Goal: Information Seeking & Learning: Compare options

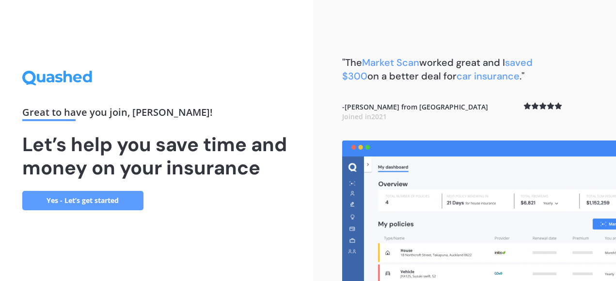
click at [69, 205] on link "Yes - Let’s get started" at bounding box center [82, 200] width 121 height 19
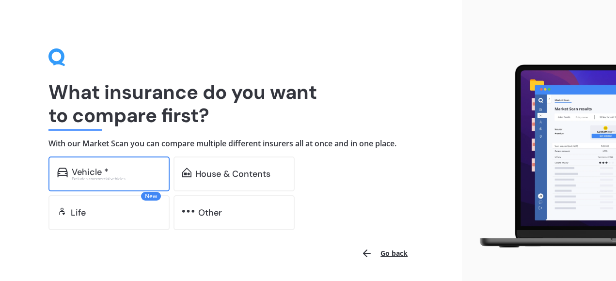
click at [126, 174] on div "Vehicle *" at bounding box center [116, 172] width 89 height 10
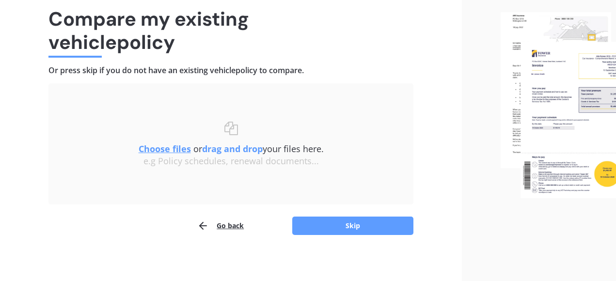
scroll to position [76, 0]
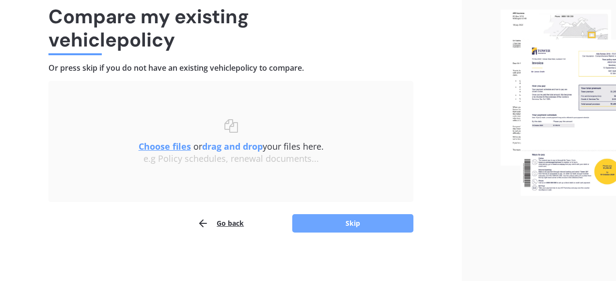
click at [318, 224] on button "Skip" at bounding box center [352, 223] width 121 height 18
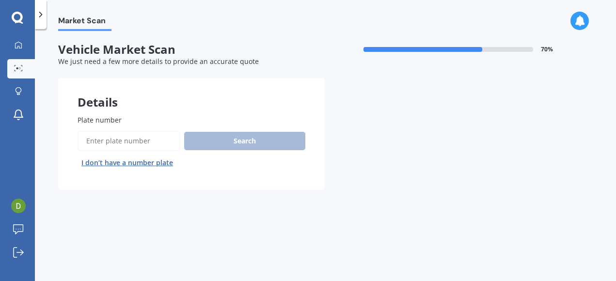
click at [142, 145] on input "Plate number" at bounding box center [129, 141] width 103 height 20
click at [141, 162] on button "I don’t have a number plate" at bounding box center [127, 163] width 99 height 16
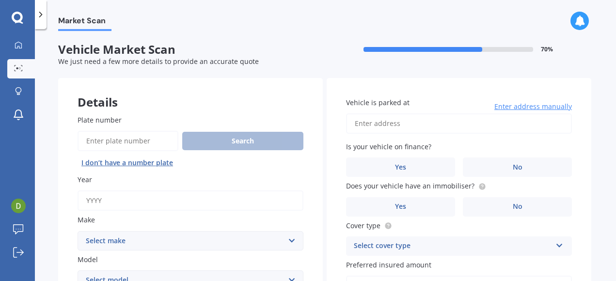
click at [118, 202] on input "Year" at bounding box center [191, 200] width 226 height 20
type input "2015"
select select "TOYOTA"
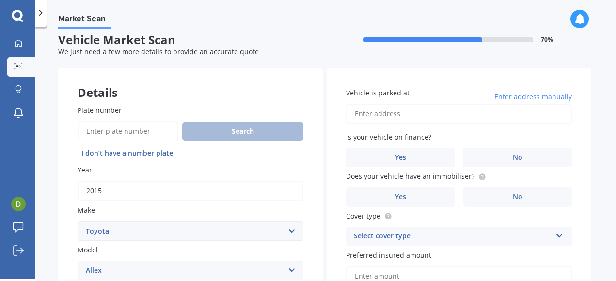
select select "AQUA"
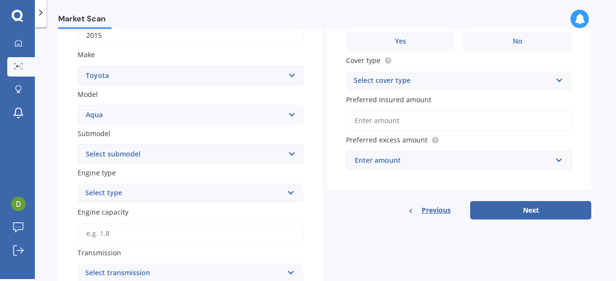
click at [126, 193] on div "Select type" at bounding box center [184, 194] width 198 height 12
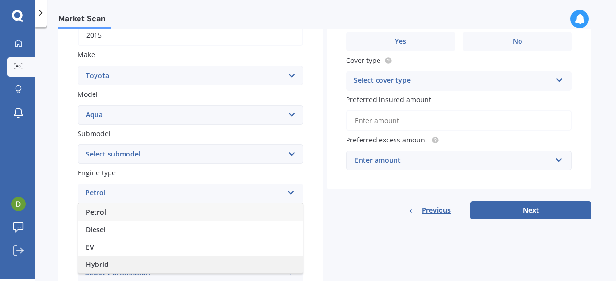
click at [99, 264] on span "Hybrid" at bounding box center [97, 264] width 23 height 9
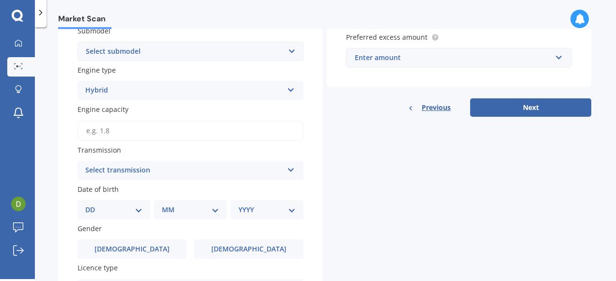
scroll to position [268, 0]
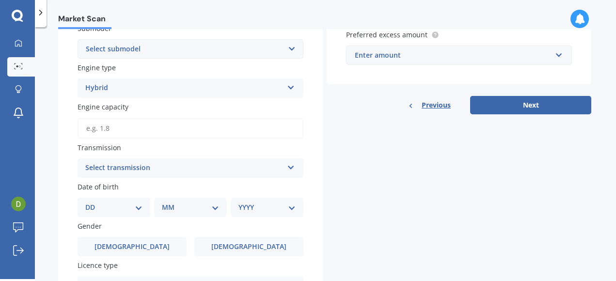
click at [174, 168] on div "Select transmission" at bounding box center [184, 168] width 198 height 12
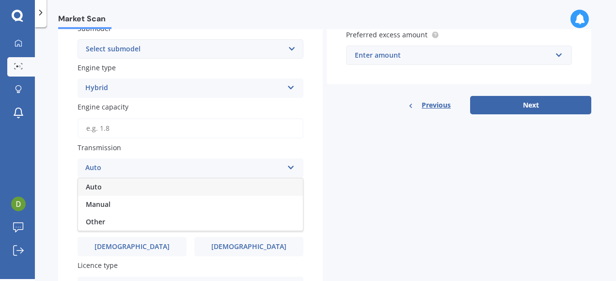
click at [106, 193] on div "Auto" at bounding box center [190, 186] width 225 height 17
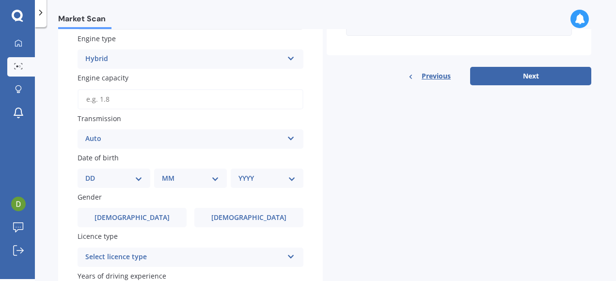
scroll to position [299, 0]
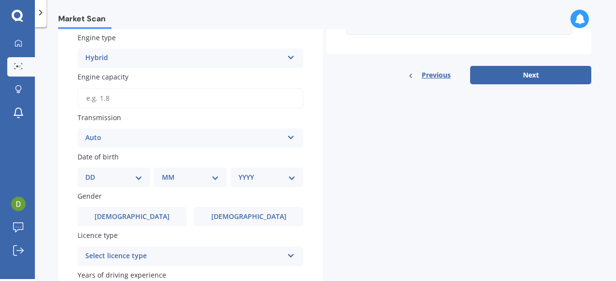
click at [124, 180] on select "DD 01 02 03 04 05 06 07 08 09 10 11 12 13 14 15 16 17 18 19 20 21 22 23 24 25 2…" at bounding box center [113, 177] width 57 height 11
select select "01"
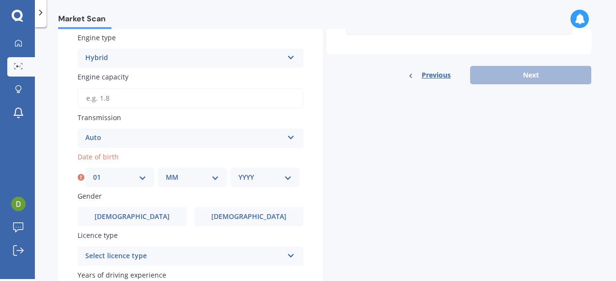
click at [157, 178] on div "DD 01 02 03 04 05 06 07 08 09 10 11 12 13 14 15 16 17 18 19 20 21 22 23 24 25 2…" at bounding box center [192, 177] width 214 height 19
click at [171, 178] on select "MM 01 02 03 04 05 06 07 08 09 10 11 12" at bounding box center [192, 177] width 53 height 11
select select "01"
click at [259, 180] on select "YYYY 2025 2024 2023 2022 2021 2020 2019 2018 2017 2016 2015 2014 2013 2012 2011…" at bounding box center [264, 177] width 53 height 11
select select "1985"
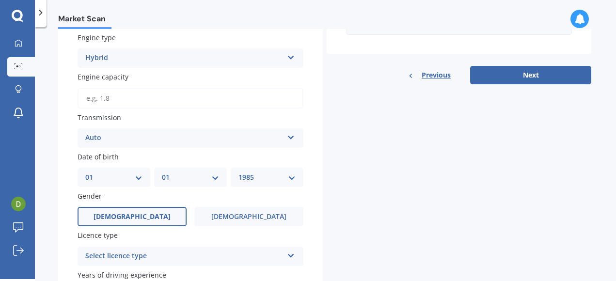
click at [166, 217] on label "[DEMOGRAPHIC_DATA]" at bounding box center [132, 216] width 109 height 19
click at [0, 0] on input "[DEMOGRAPHIC_DATA]" at bounding box center [0, 0] width 0 height 0
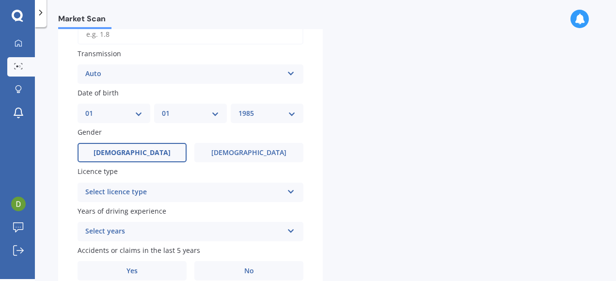
scroll to position [368, 0]
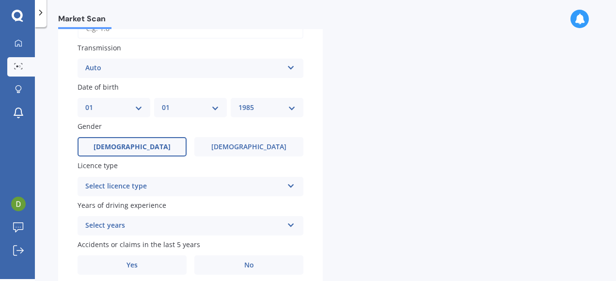
click at [234, 189] on div "Select licence type" at bounding box center [184, 187] width 198 height 12
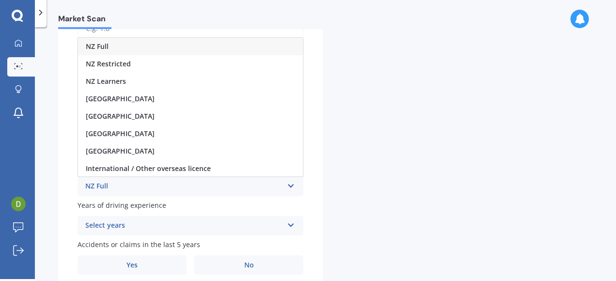
click at [111, 51] on div "NZ Full" at bounding box center [190, 46] width 225 height 17
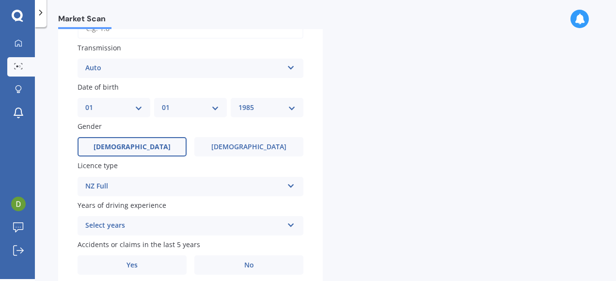
scroll to position [411, 0]
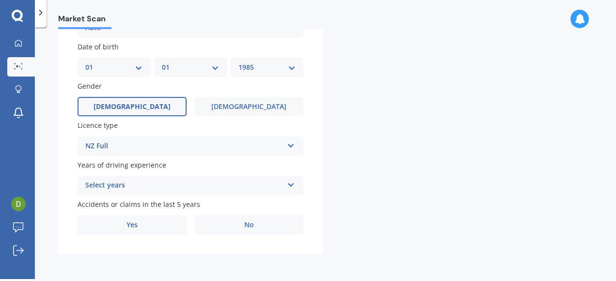
click at [114, 186] on div "Select years" at bounding box center [184, 186] width 198 height 12
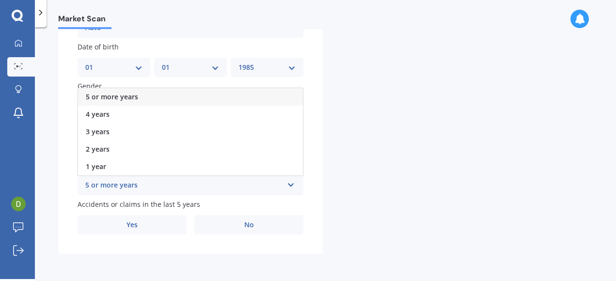
click at [119, 96] on span "5 or more years" at bounding box center [112, 96] width 52 height 9
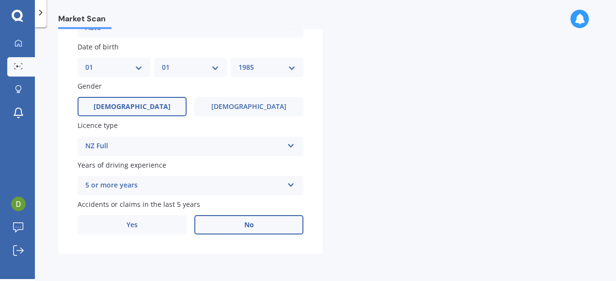
click at [233, 222] on label "No" at bounding box center [248, 224] width 109 height 19
click at [0, 0] on input "No" at bounding box center [0, 0] width 0 height 0
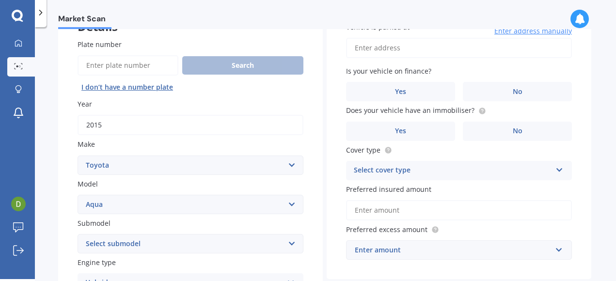
scroll to position [0, 0]
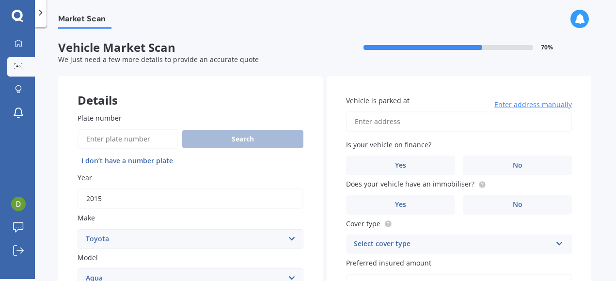
click at [399, 120] on input "Vehicle is parked at" at bounding box center [459, 121] width 226 height 20
type input "[STREET_ADDRESS][PERSON_NAME]"
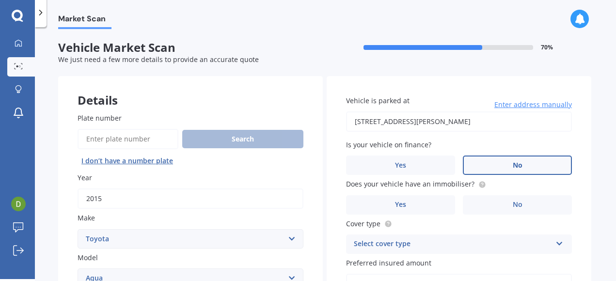
click at [514, 167] on span "No" at bounding box center [518, 165] width 10 height 8
click at [0, 0] on input "No" at bounding box center [0, 0] width 0 height 0
click at [499, 206] on label "No" at bounding box center [517, 204] width 109 height 19
click at [0, 0] on input "No" at bounding box center [0, 0] width 0 height 0
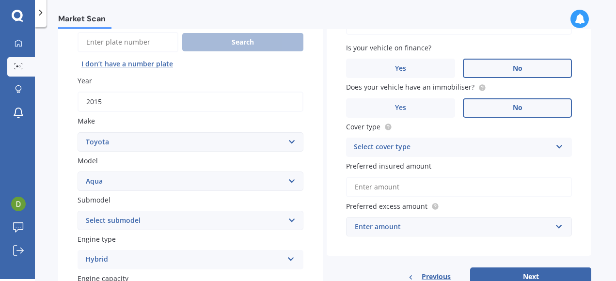
scroll to position [98, 0]
click at [429, 146] on div "Select cover type" at bounding box center [453, 147] width 198 height 12
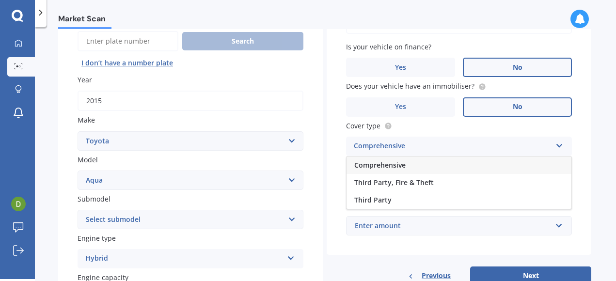
click at [402, 168] on span "Comprehensive" at bounding box center [379, 164] width 51 height 9
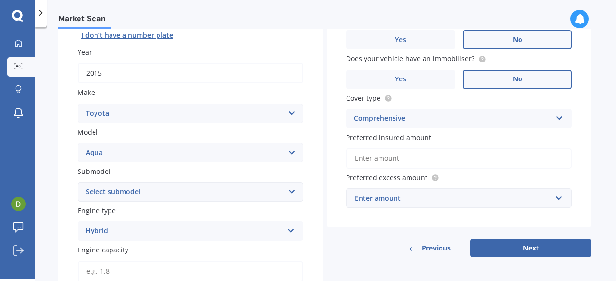
scroll to position [126, 0]
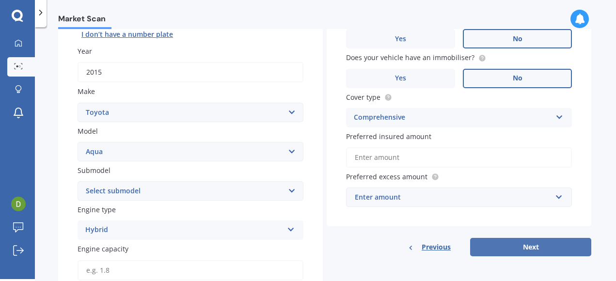
click at [522, 255] on button "Next" at bounding box center [530, 247] width 121 height 18
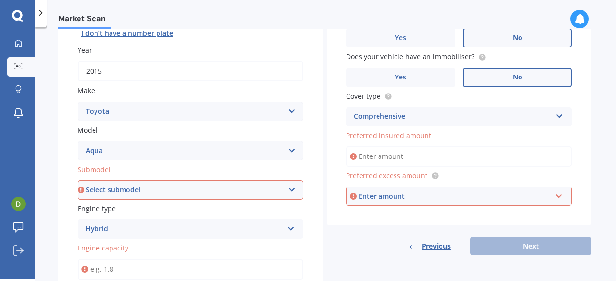
click at [219, 193] on select "Select submodel Hatchback Hybrid" at bounding box center [191, 189] width 226 height 19
click at [150, 192] on select "Select submodel Hatchback Hybrid" at bounding box center [191, 189] width 226 height 19
select select "HYBRID"
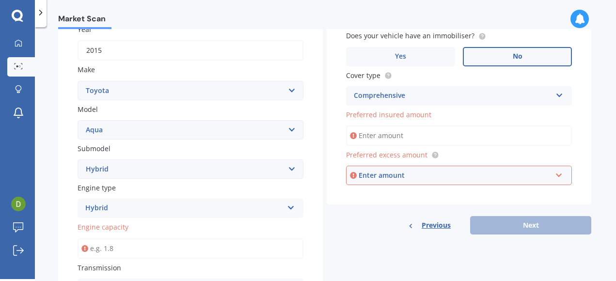
scroll to position [151, 0]
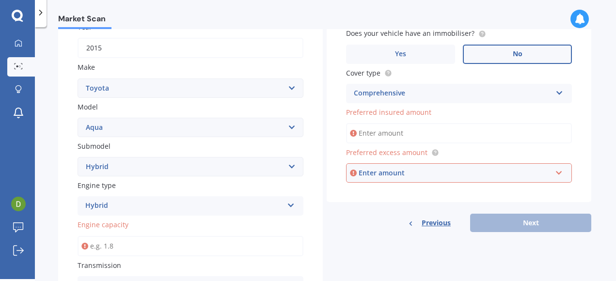
click at [128, 245] on input "Engine capacity" at bounding box center [191, 246] width 226 height 20
type input "1.5"
click at [391, 132] on input "Preferred insured amount" at bounding box center [459, 133] width 226 height 20
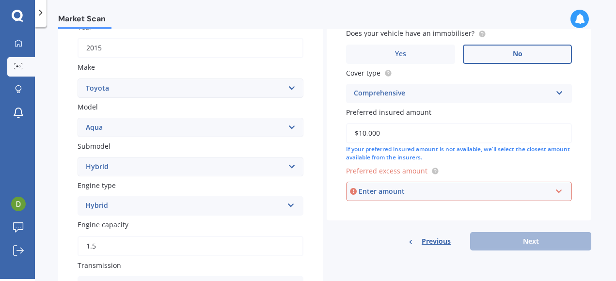
type input "$10,000"
click at [360, 195] on div "Enter amount" at bounding box center [455, 191] width 193 height 11
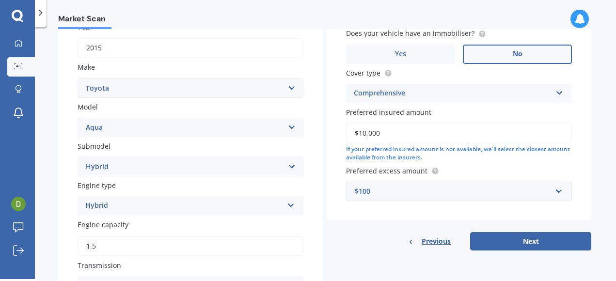
click at [377, 214] on div "Vehicle is parked at [STREET_ADDRESS][PERSON_NAME] Enter address manually Is yo…" at bounding box center [459, 72] width 265 height 295
click at [379, 192] on div "$100" at bounding box center [453, 191] width 197 height 11
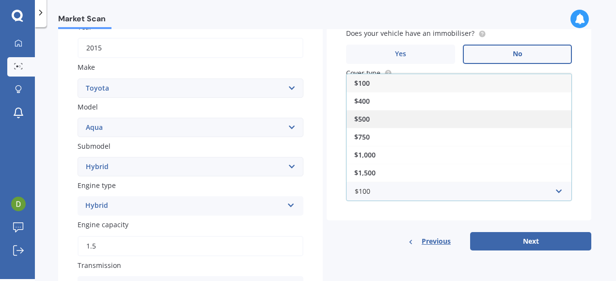
click at [366, 116] on span "$500" at bounding box center [362, 118] width 16 height 9
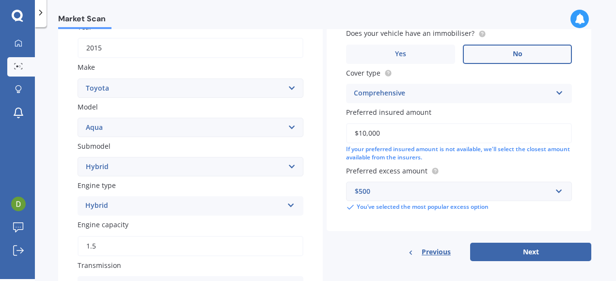
click at [430, 228] on div "Vehicle is parked at [STREET_ADDRESS][PERSON_NAME] Enter address manually Is yo…" at bounding box center [459, 78] width 265 height 306
click at [508, 253] on button "Next" at bounding box center [530, 252] width 121 height 18
select select "01"
select select "1985"
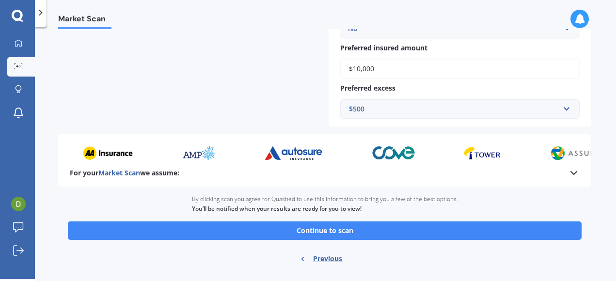
scroll to position [418, 0]
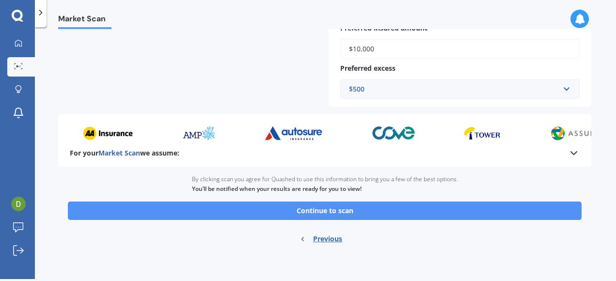
click at [381, 211] on button "Continue to scan" at bounding box center [325, 211] width 514 height 18
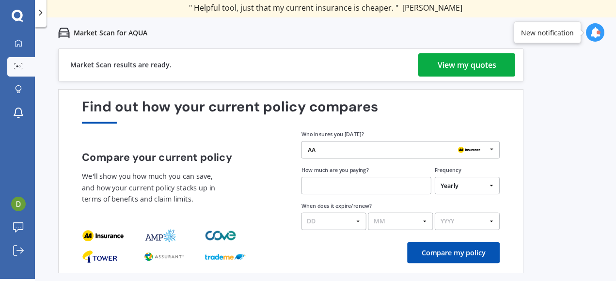
scroll to position [3, 0]
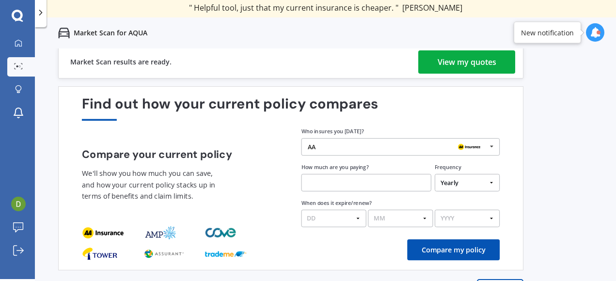
click at [457, 63] on div "View my quotes" at bounding box center [467, 61] width 59 height 23
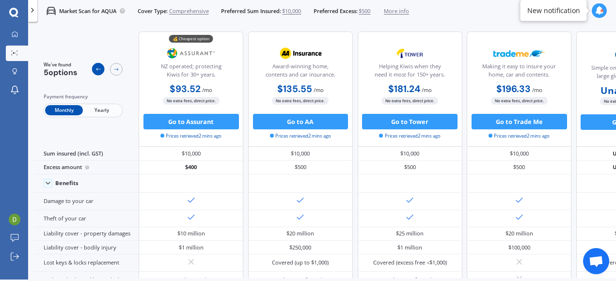
click at [98, 73] on div at bounding box center [98, 69] width 13 height 13
click at [116, 71] on icon at bounding box center [116, 69] width 6 height 6
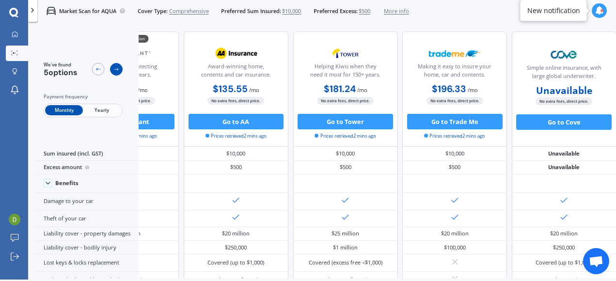
scroll to position [0, 86]
click at [97, 71] on icon at bounding box center [98, 69] width 6 height 6
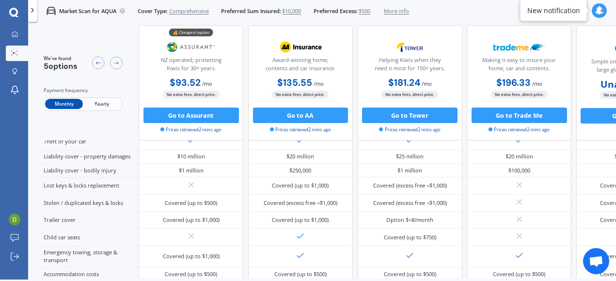
scroll to position [0, 0]
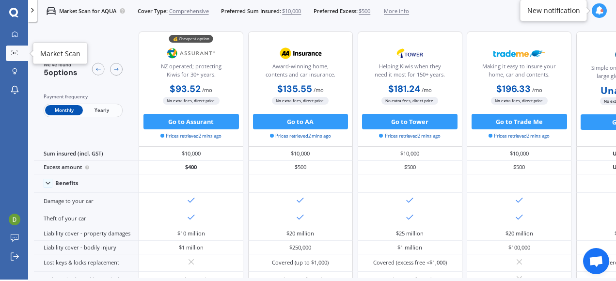
click at [14, 49] on link "Market Scan" at bounding box center [17, 54] width 22 height 16
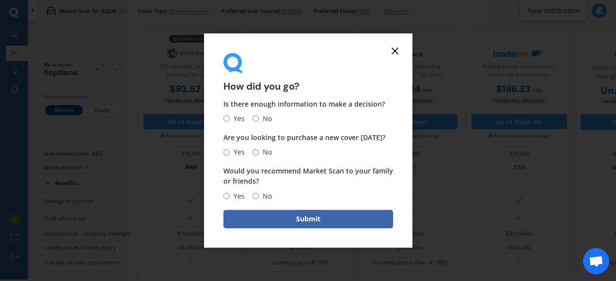
click at [225, 117] on input "Yes" at bounding box center [226, 119] width 6 height 6
radio input "true"
click at [256, 150] on input "No" at bounding box center [255, 152] width 6 height 6
radio input "true"
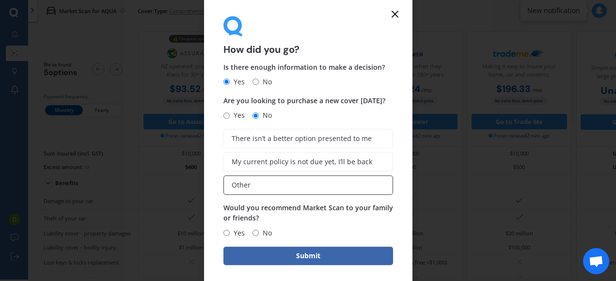
click at [257, 189] on label "Other" at bounding box center [308, 184] width 170 height 19
click at [0, 0] on input "Other" at bounding box center [0, 0] width 0 height 0
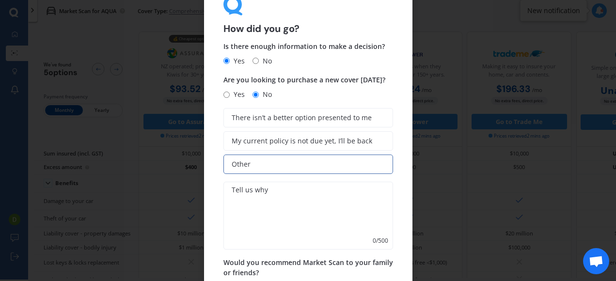
click at [253, 199] on textarea at bounding box center [308, 216] width 170 height 68
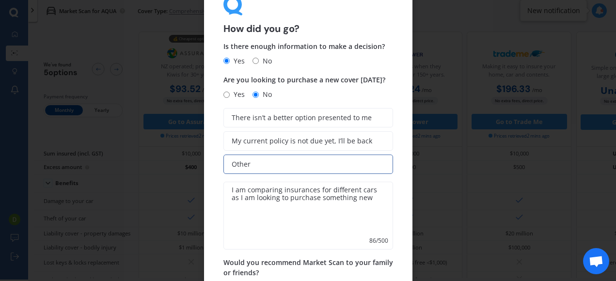
scroll to position [34, 0]
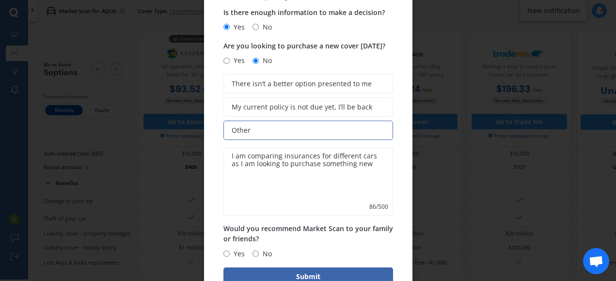
type textarea "I am comparing insurances for different cars as I am looking to purchase someth…"
click at [229, 253] on input "Yes" at bounding box center [226, 254] width 6 height 6
radio input "true"
click at [253, 278] on button "Submit" at bounding box center [308, 277] width 170 height 18
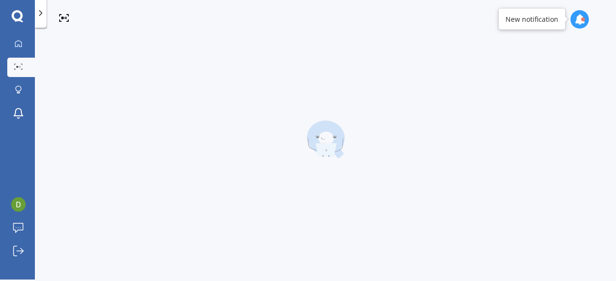
scroll to position [2, 0]
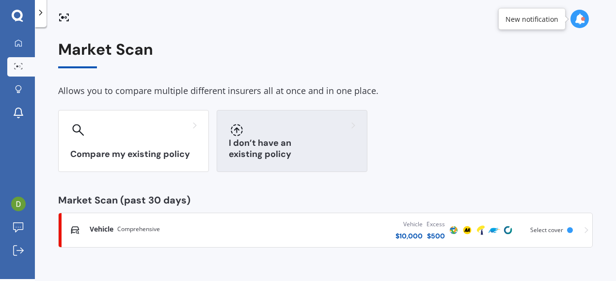
click at [260, 156] on h3 "I don’t have an existing policy" at bounding box center [292, 149] width 126 height 22
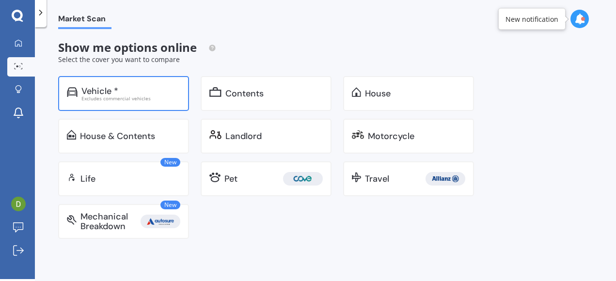
click at [136, 87] on div "Vehicle *" at bounding box center [130, 91] width 99 height 10
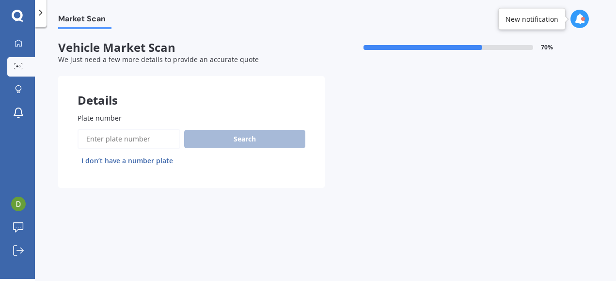
click at [140, 159] on button "I don’t have a number plate" at bounding box center [127, 161] width 99 height 16
select select "01"
select select "1985"
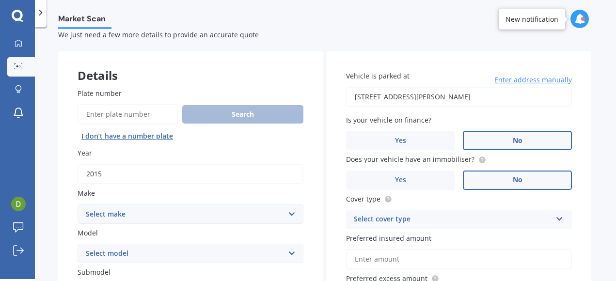
scroll to position [34, 0]
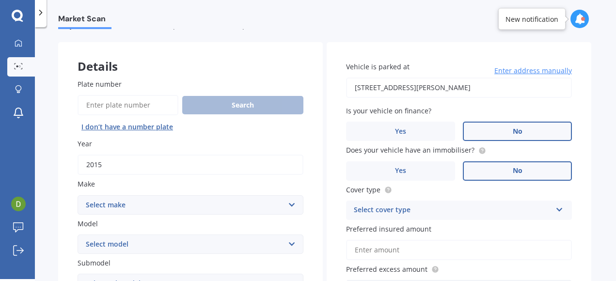
click at [157, 201] on select "Select make AC ALFA ROMEO ASTON [PERSON_NAME] AUDI AUSTIN BEDFORD Bentley BMW B…" at bounding box center [191, 204] width 226 height 19
select select "BMW"
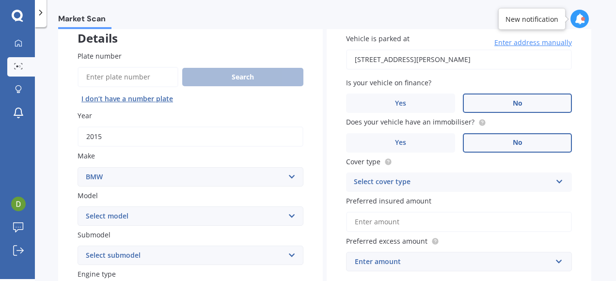
scroll to position [63, 0]
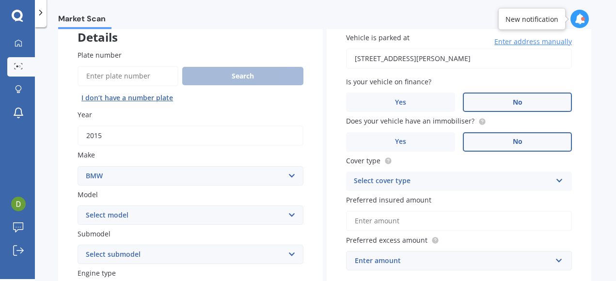
click at [177, 210] on select "Select model 116 116I 118 118D 120 130 218D 220I 225 250 316 318 320 320 i 323 …" at bounding box center [191, 214] width 226 height 19
select select "116I"
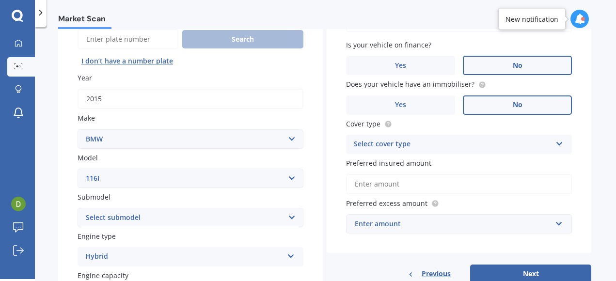
scroll to position [102, 0]
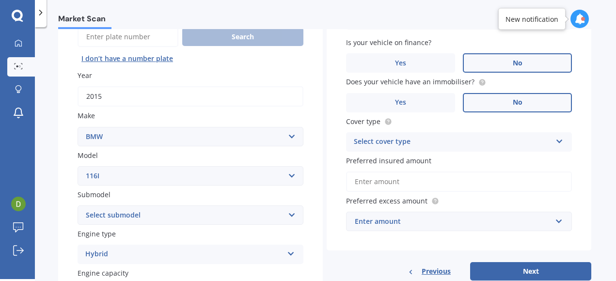
click at [106, 215] on select "Select submodel Hatchback Turbo" at bounding box center [191, 214] width 226 height 19
select select "HATCHBACK TURBO"
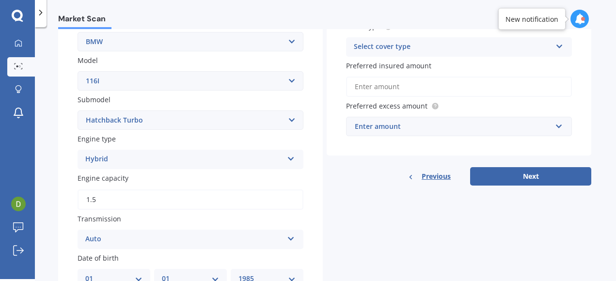
scroll to position [198, 0]
click at [119, 202] on input "1.5" at bounding box center [191, 199] width 226 height 20
type input "1.6"
click at [53, 195] on div "Market Scan Vehicle Market Scan 70 % We just need a few more details to provide…" at bounding box center [325, 155] width 581 height 252
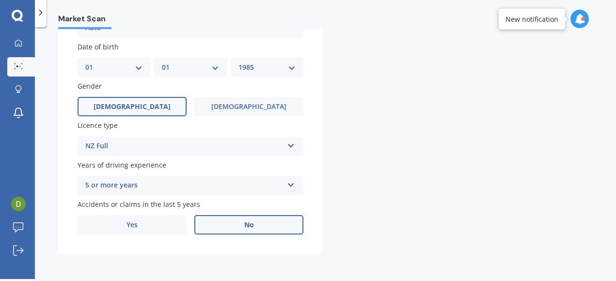
scroll to position [411, 0]
click at [247, 227] on span "No" at bounding box center [249, 225] width 10 height 8
click at [0, 0] on input "No" at bounding box center [0, 0] width 0 height 0
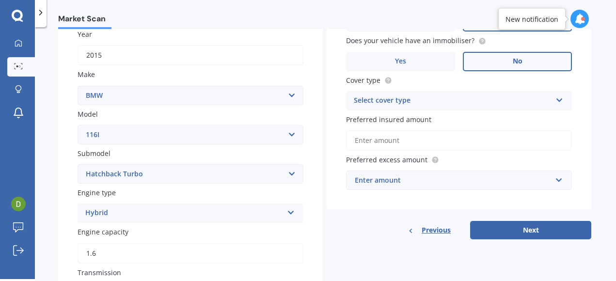
scroll to position [151, 0]
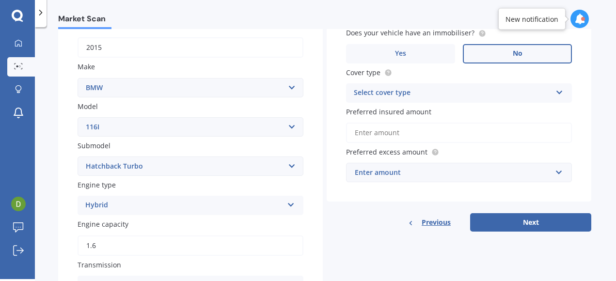
click at [442, 136] on input "Preferred insured amount" at bounding box center [459, 133] width 226 height 20
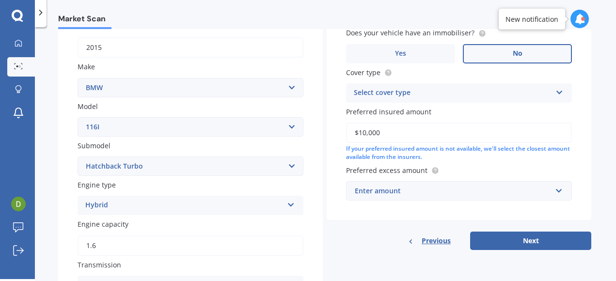
type input "$10,000"
click at [508, 177] on div "Preferred excess amount Enter amount $100 $400 $500 $750 $1,000 $1,500 $2,000" at bounding box center [459, 182] width 226 height 35
click at [512, 239] on button "Next" at bounding box center [530, 241] width 121 height 18
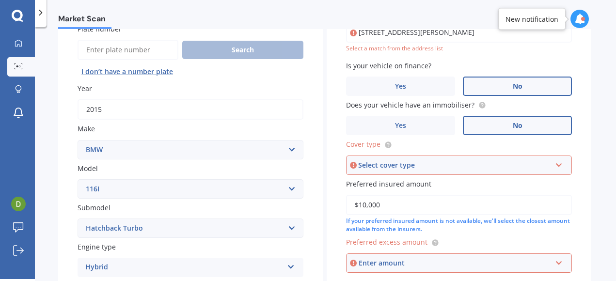
scroll to position [66, 0]
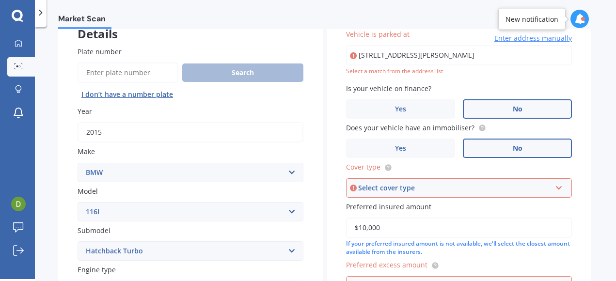
type input "[STREET_ADDRESS][PERSON_NAME]"
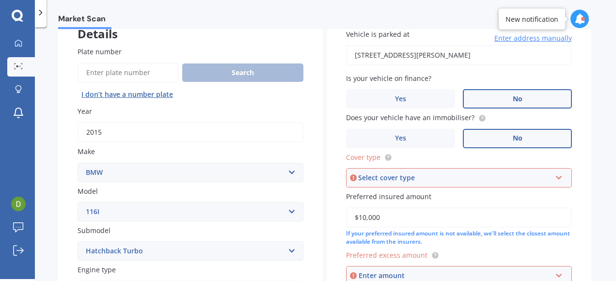
scroll to position [85, 0]
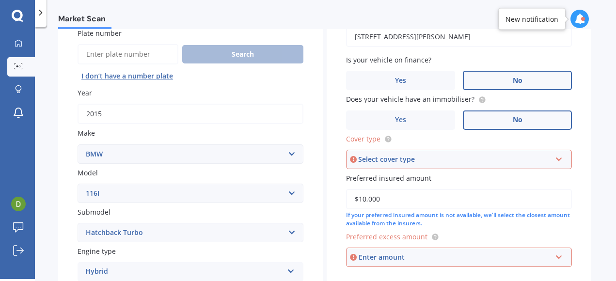
click at [439, 162] on div "Select cover type" at bounding box center [454, 159] width 193 height 11
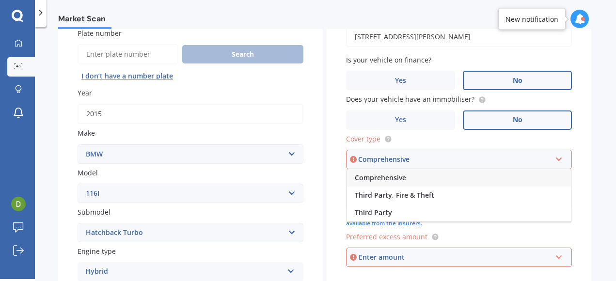
click at [398, 179] on span "Comprehensive" at bounding box center [380, 177] width 51 height 9
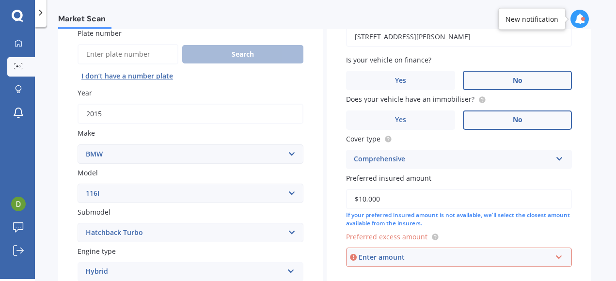
click at [386, 255] on div "Enter amount" at bounding box center [455, 257] width 193 height 11
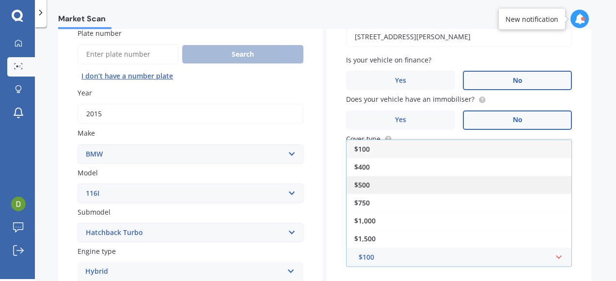
click at [373, 183] on div "$500" at bounding box center [459, 185] width 225 height 18
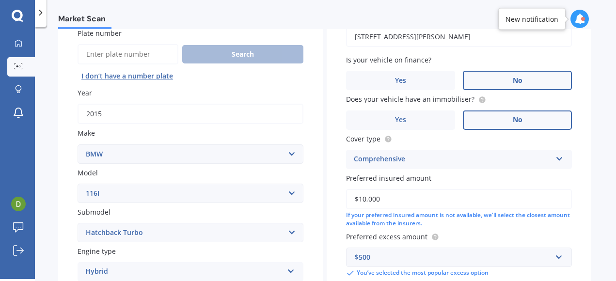
click at [488, 231] on div "Vehicle is parked at [STREET_ADDRESS][PERSON_NAME] Enter address manually Is yo…" at bounding box center [459, 144] width 265 height 306
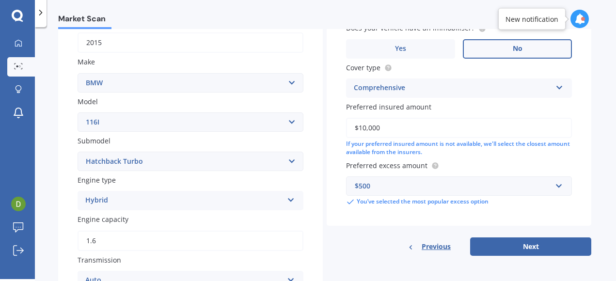
scroll to position [169, 0]
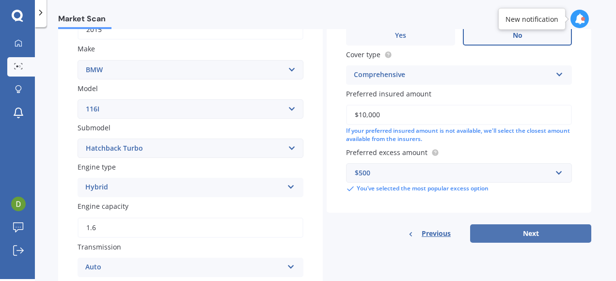
click at [512, 226] on button "Next" at bounding box center [530, 233] width 121 height 18
select select "01"
select select "1985"
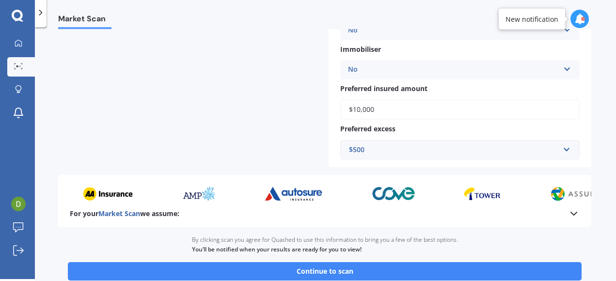
scroll to position [418, 0]
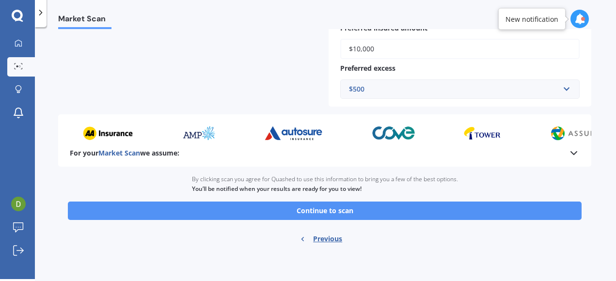
click at [397, 207] on button "Continue to scan" at bounding box center [325, 211] width 514 height 18
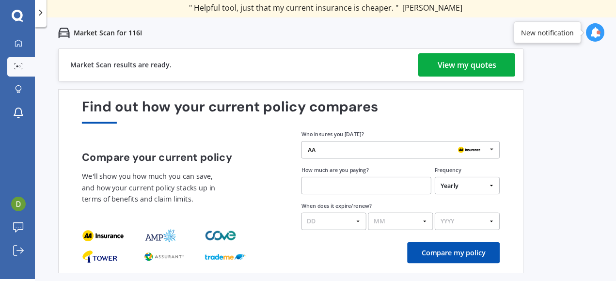
click at [487, 61] on div "View my quotes" at bounding box center [467, 64] width 59 height 23
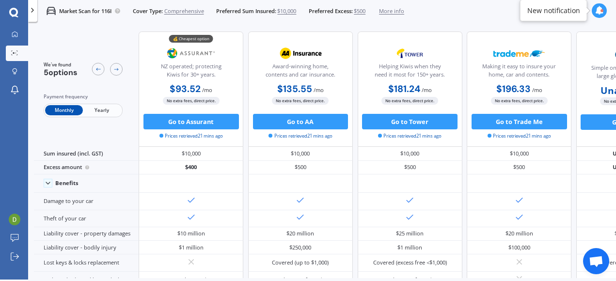
scroll to position [1, 0]
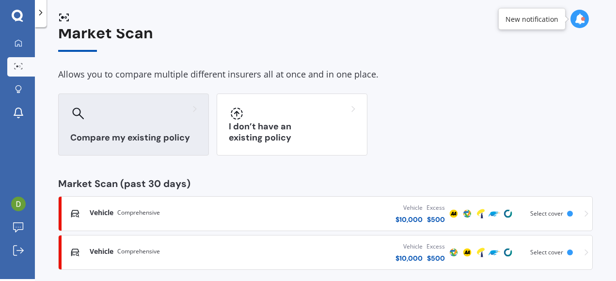
scroll to position [29, 0]
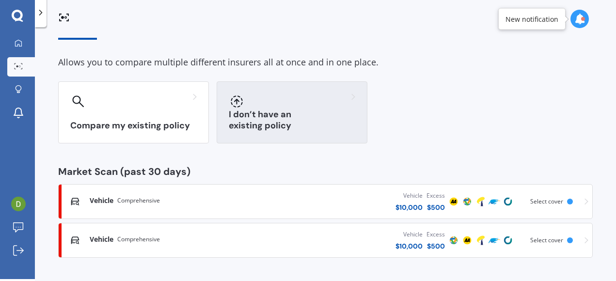
click at [263, 132] on div "I don’t have an existing policy" at bounding box center [292, 112] width 151 height 62
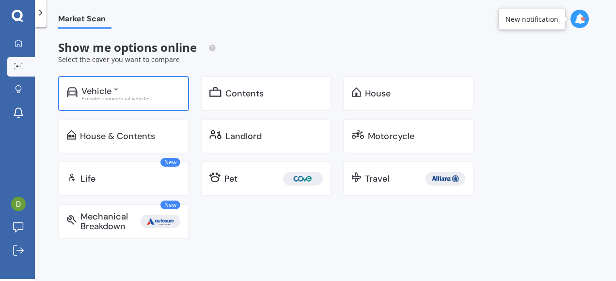
click at [141, 88] on div "Vehicle *" at bounding box center [130, 91] width 99 height 10
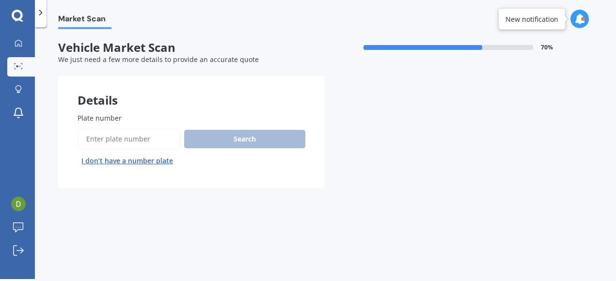
click at [146, 160] on button "I don’t have a number plate" at bounding box center [127, 161] width 99 height 16
select select "01"
select select "1985"
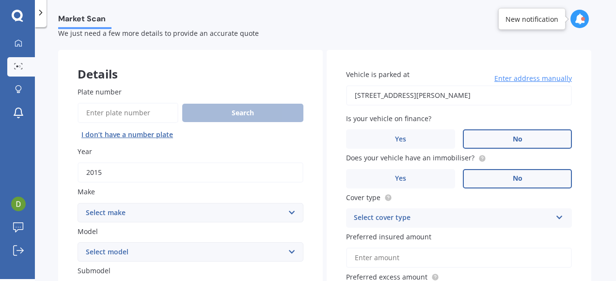
scroll to position [27, 0]
click at [145, 215] on select "Select make AC ALFA ROMEO ASTON [PERSON_NAME] AUDI AUSTIN BEDFORD Bentley BMW B…" at bounding box center [191, 212] width 226 height 19
select select "VOLKSWAGEN"
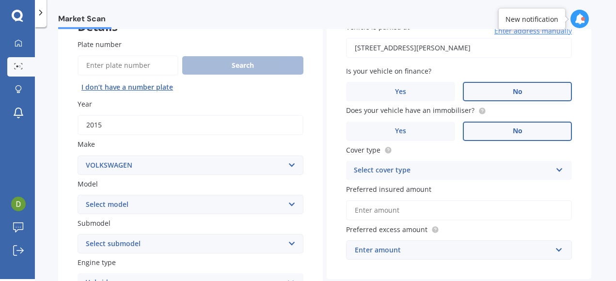
scroll to position [88, 0]
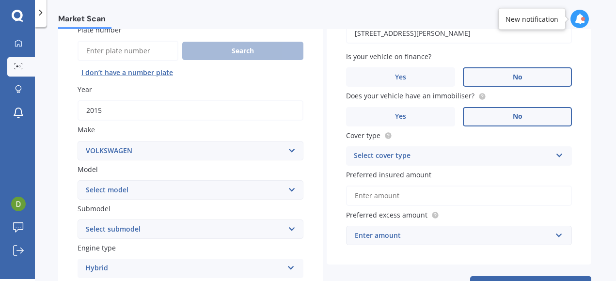
click at [125, 193] on select "Select model Amarok Arteon Beetle Bora Caddy [US_STATE] Caravelle [PERSON_NAME]…" at bounding box center [191, 189] width 226 height 19
select select "GOLF"
click at [110, 232] on select "Select submodel (All other) 1.4 GT TSI 1.4 TSI 1.6 1.6 FSI 1.6 TSI 1.8 1.9 TDI …" at bounding box center [191, 229] width 226 height 19
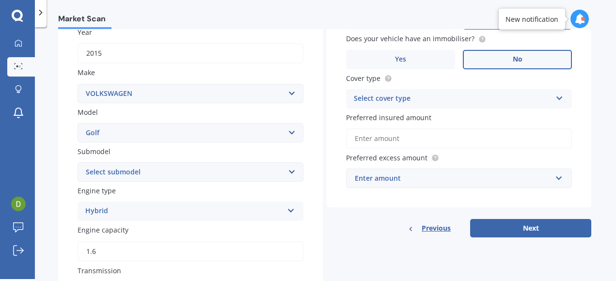
scroll to position [148, 0]
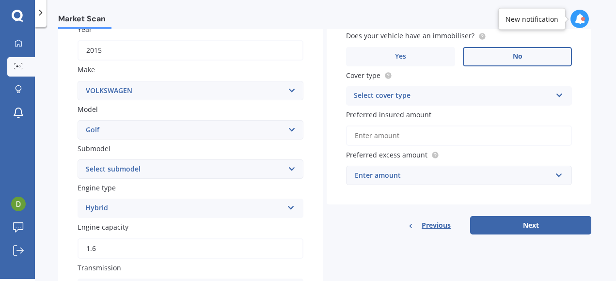
click at [123, 210] on div "Hybrid" at bounding box center [184, 209] width 198 height 12
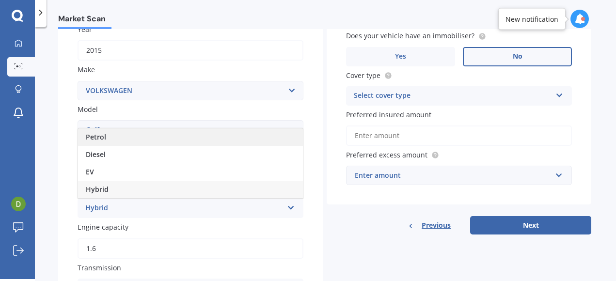
click at [103, 139] on span "Petrol" at bounding box center [96, 136] width 20 height 9
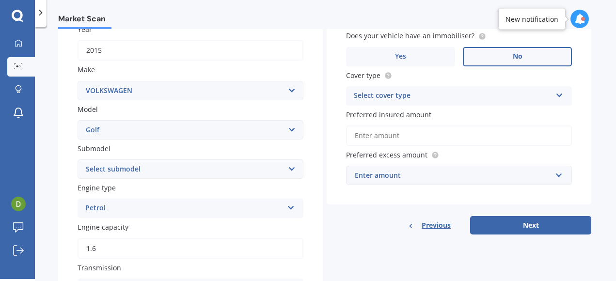
click at [117, 177] on select "Select submodel (All other) 1.4 GT TSI 1.4 TSI 1.6 1.6 FSI 1.6 TSI 1.8 1.9 TDI …" at bounding box center [191, 168] width 226 height 19
select select "1.4 TSI"
click at [66, 197] on div "Plate number Search I don’t have a number plate Year [DATE] Make Select make AC…" at bounding box center [190, 229] width 265 height 569
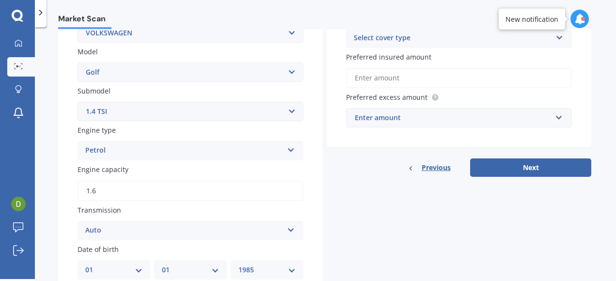
scroll to position [223, 0]
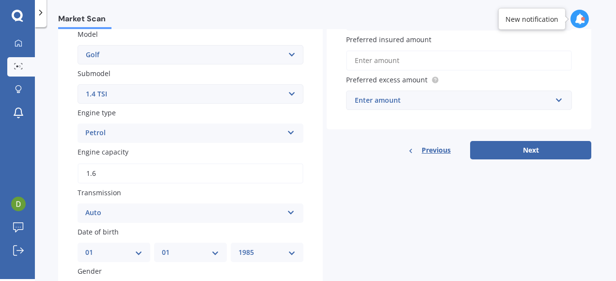
click at [105, 170] on input "1.6" at bounding box center [191, 173] width 226 height 20
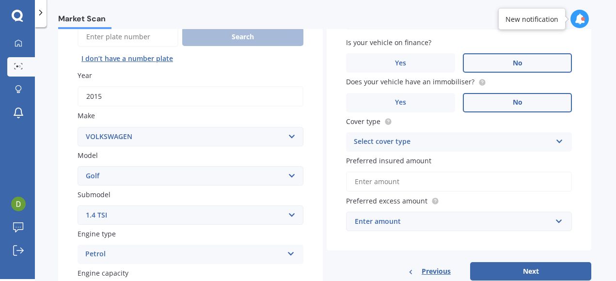
scroll to position [96, 0]
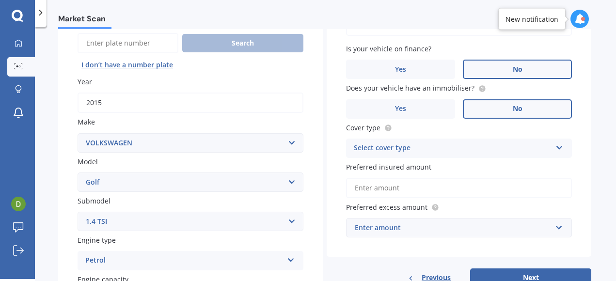
type input "1.4"
click at [389, 147] on div "Select cover type" at bounding box center [453, 148] width 198 height 12
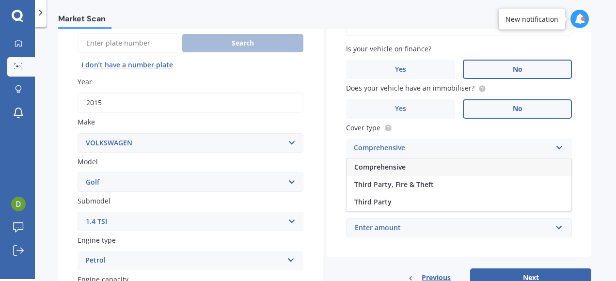
click at [379, 169] on span "Comprehensive" at bounding box center [379, 166] width 51 height 9
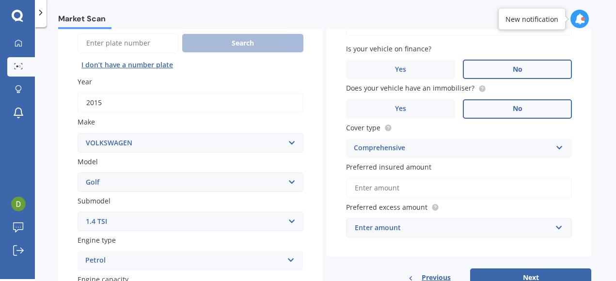
click at [378, 189] on input "Preferred insured amount" at bounding box center [459, 188] width 226 height 20
type input "$5"
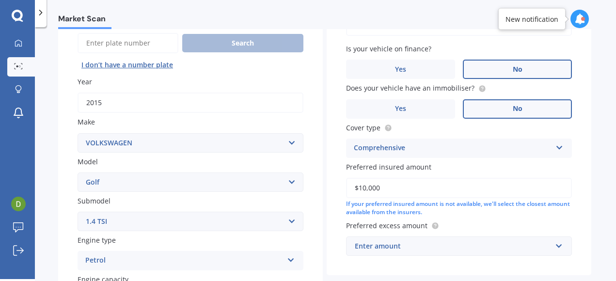
type input "$10,000"
click at [469, 222] on label "Preferred excess amount" at bounding box center [457, 226] width 222 height 10
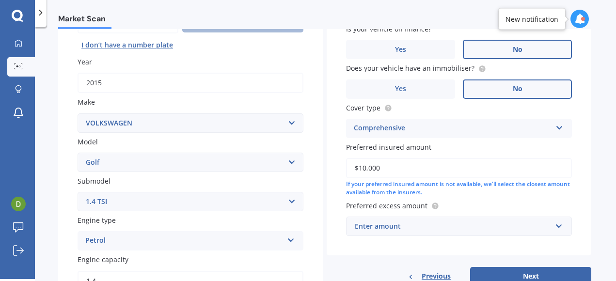
scroll to position [119, 0]
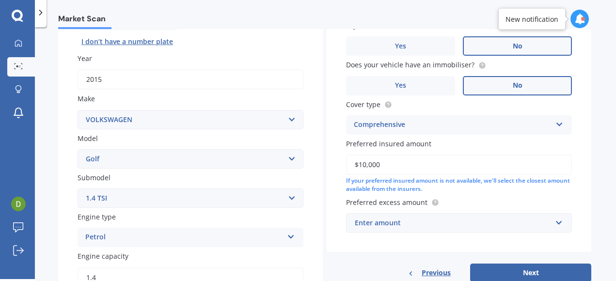
click at [453, 221] on div "Enter amount" at bounding box center [453, 223] width 197 height 11
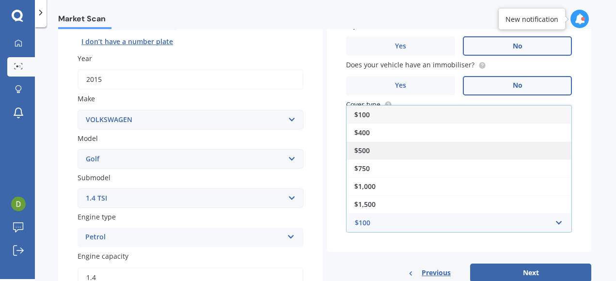
click at [376, 155] on div "$500" at bounding box center [459, 151] width 225 height 18
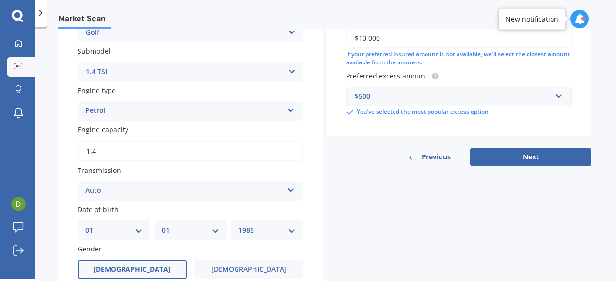
scroll to position [256, 0]
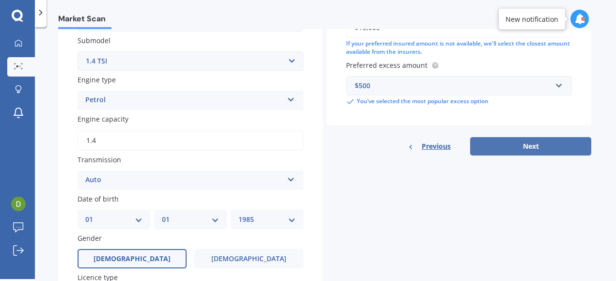
click at [506, 147] on button "Next" at bounding box center [530, 146] width 121 height 18
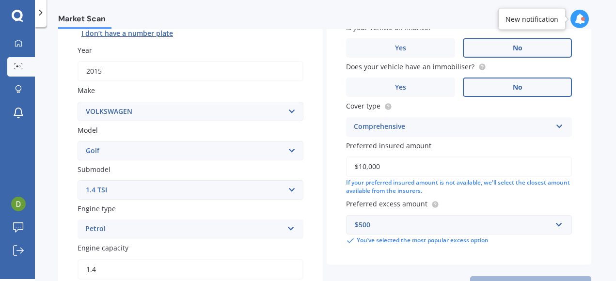
scroll to position [66, 0]
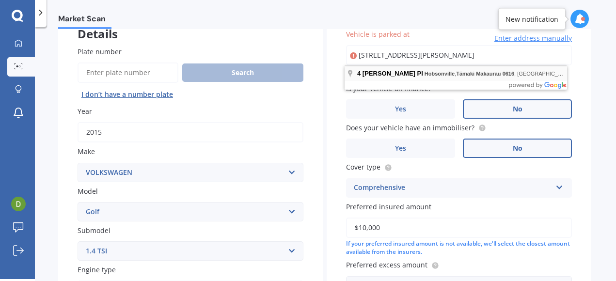
type input "[STREET_ADDRESS][PERSON_NAME]"
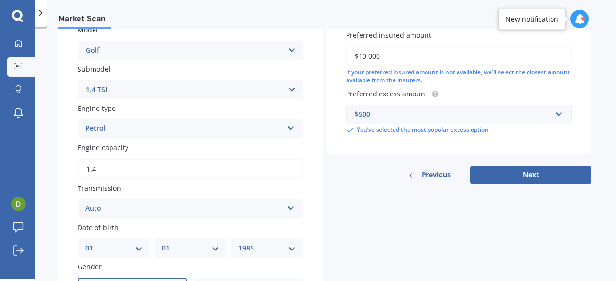
scroll to position [231, 0]
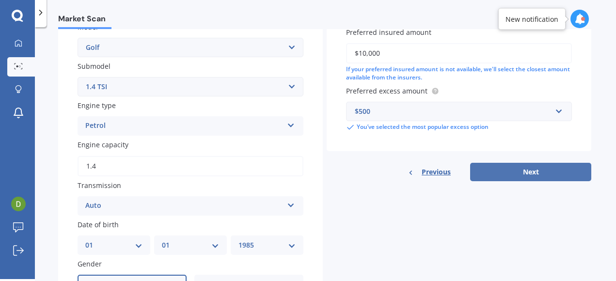
click at [483, 169] on button "Next" at bounding box center [530, 172] width 121 height 18
select select "01"
select select "1985"
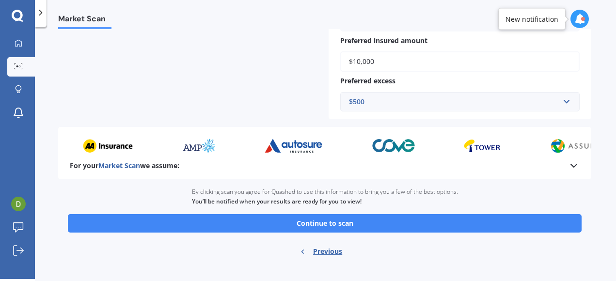
scroll to position [418, 0]
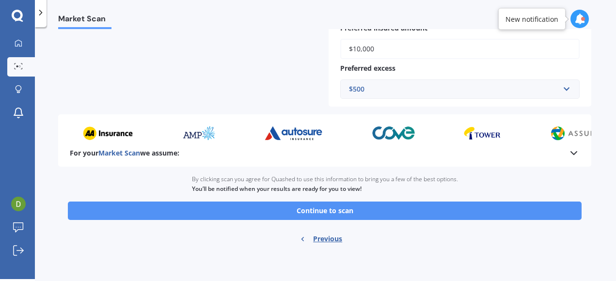
click at [355, 211] on button "Continue to scan" at bounding box center [325, 211] width 514 height 18
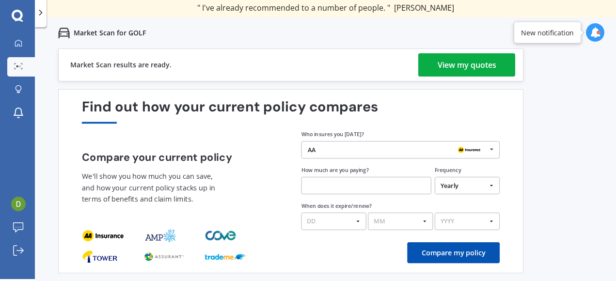
click at [448, 74] on div "View my quotes" at bounding box center [467, 64] width 59 height 23
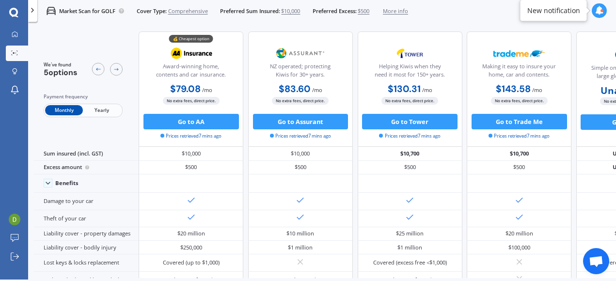
scroll to position [1, 0]
click at [32, 14] on icon at bounding box center [33, 10] width 8 height 8
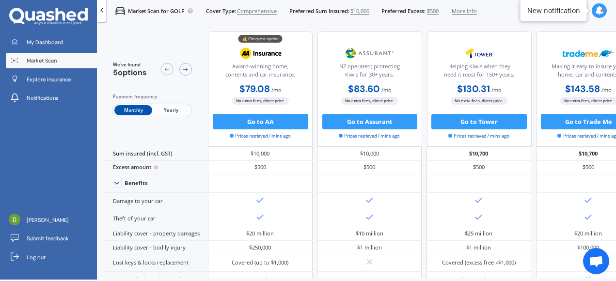
click at [117, 56] on div "We've found 5 options Payment frequency Monthly Yearly" at bounding box center [155, 89] width 105 height 115
click at [102, 6] on div at bounding box center [101, 10] width 9 height 23
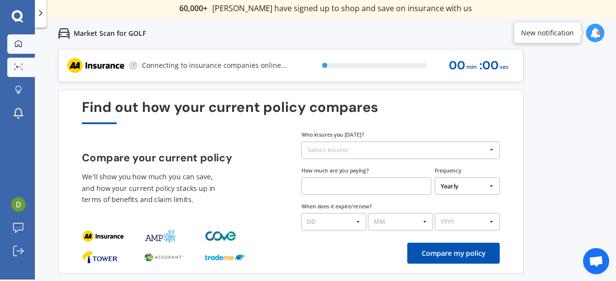
click at [11, 49] on link "My Dashboard" at bounding box center [21, 43] width 28 height 19
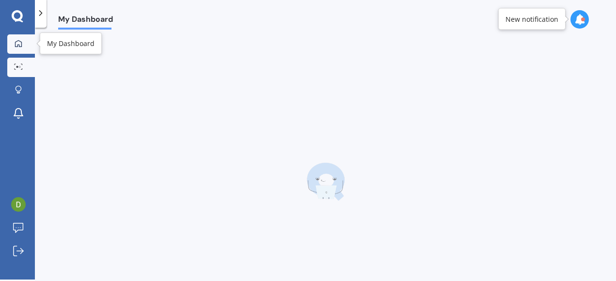
scroll to position [2, 0]
click at [16, 70] on body "We are experiencing high volume of Market Scans . Just a heads up we will have …" at bounding box center [308, 140] width 616 height 281
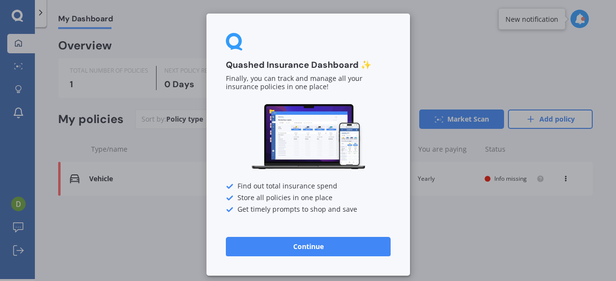
click at [252, 241] on button "Continue" at bounding box center [308, 246] width 165 height 19
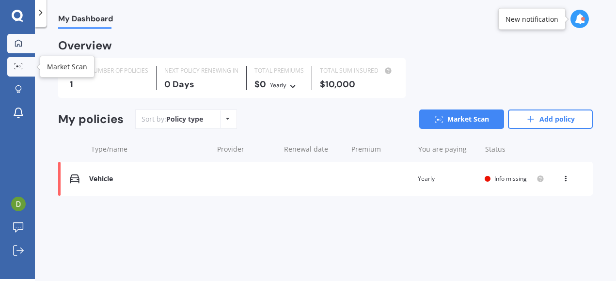
click at [17, 67] on circle at bounding box center [17, 66] width 2 height 2
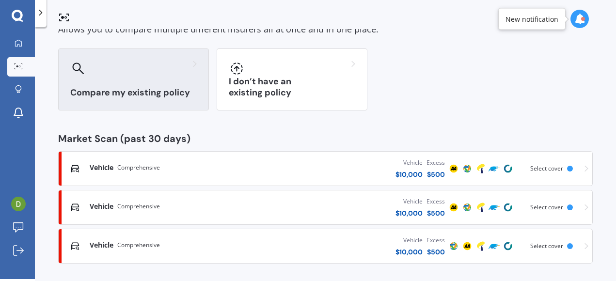
scroll to position [63, 0]
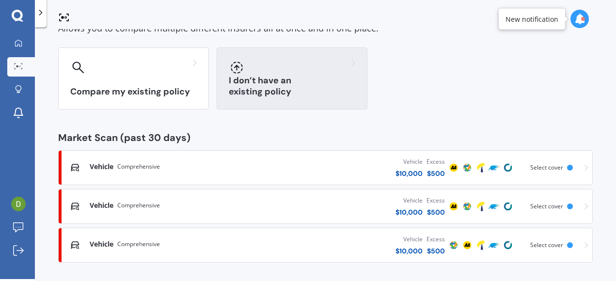
click at [280, 97] on h3 "I don’t have an existing policy" at bounding box center [292, 86] width 126 height 22
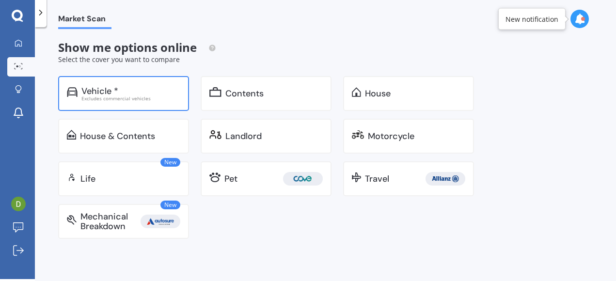
click at [151, 98] on div "Excludes commercial vehicles" at bounding box center [130, 98] width 99 height 5
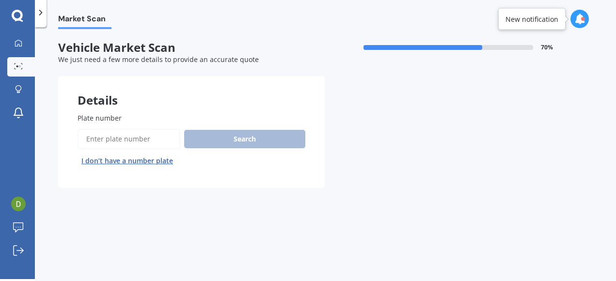
click at [141, 138] on input "Plate number" at bounding box center [129, 139] width 103 height 20
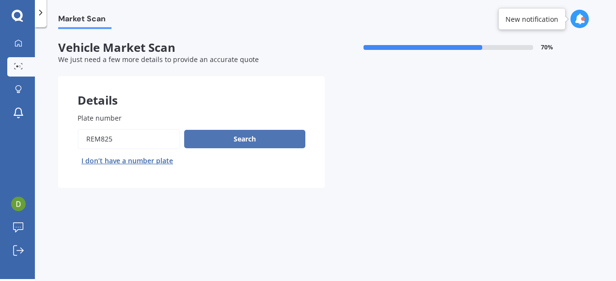
type input "REM825"
click at [241, 138] on button "Search" at bounding box center [244, 139] width 121 height 18
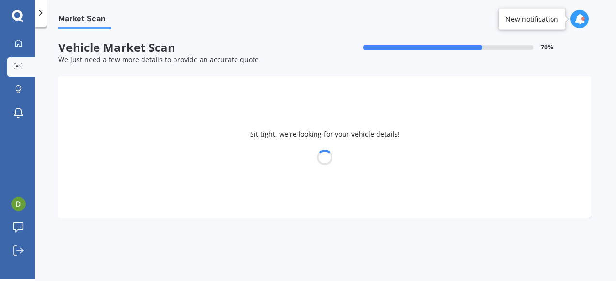
select select "VOLVO"
select select "V40"
select select "01"
select select "1985"
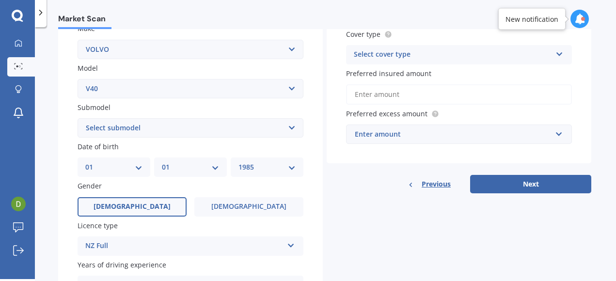
scroll to position [154, 0]
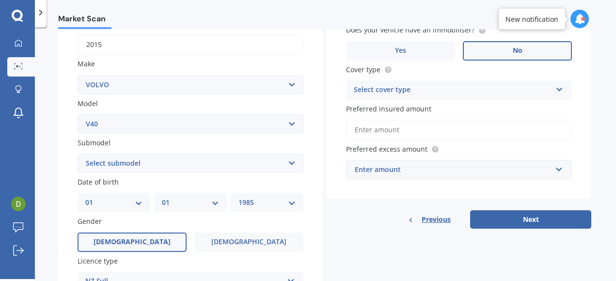
click at [394, 137] on input "Preferred insured amount" at bounding box center [459, 130] width 226 height 20
type input "$10,000"
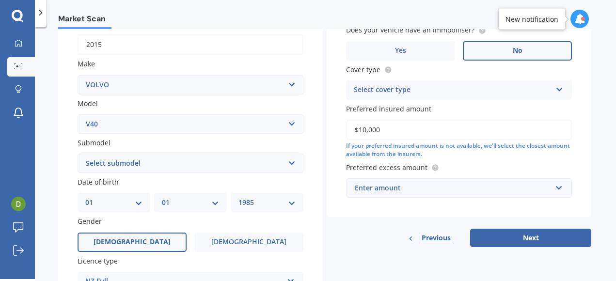
click at [405, 193] on div "Enter amount" at bounding box center [453, 188] width 197 height 11
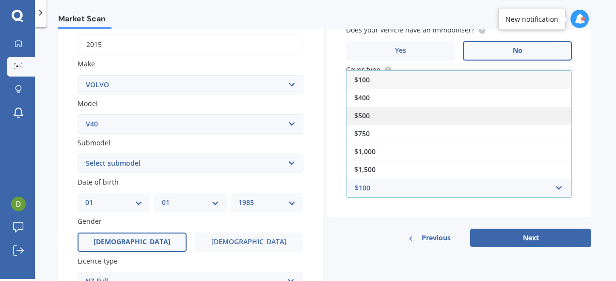
click at [375, 117] on div "$500" at bounding box center [459, 116] width 225 height 18
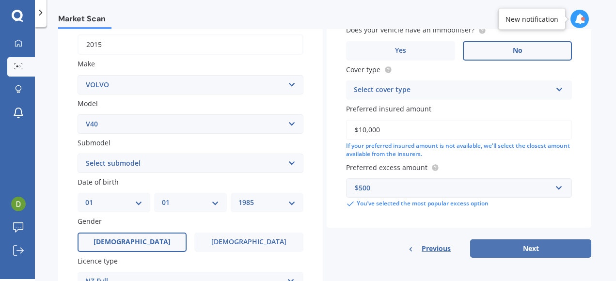
click at [538, 251] on button "Next" at bounding box center [530, 248] width 121 height 18
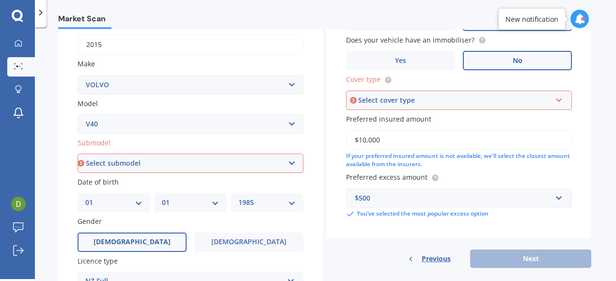
click at [261, 166] on select "Select submodel diesel turbo petrol non turbo petrol turbo" at bounding box center [191, 163] width 226 height 19
click at [291, 163] on select "Select submodel diesel turbo petrol non turbo petrol turbo" at bounding box center [191, 163] width 226 height 19
select select "PETROL NON TURBO"
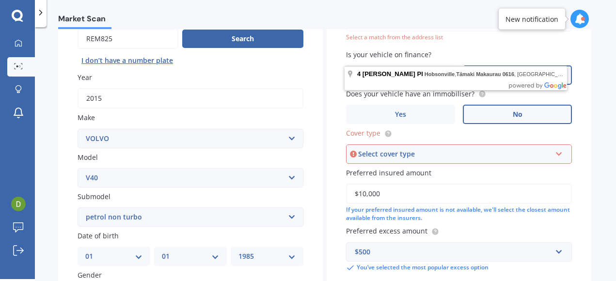
scroll to position [89, 0]
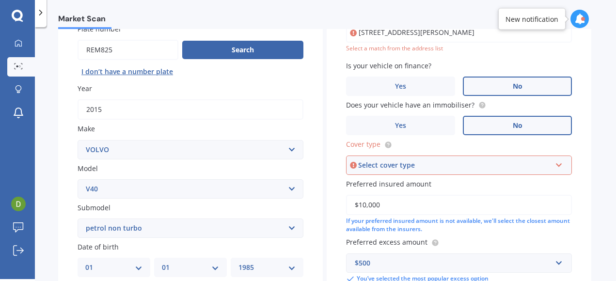
click at [401, 160] on div "Select cover type" at bounding box center [454, 165] width 193 height 11
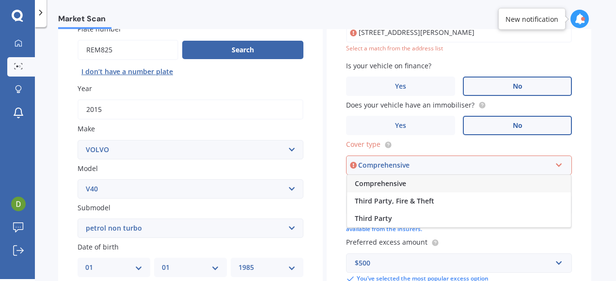
click at [378, 188] on span "Comprehensive" at bounding box center [380, 183] width 51 height 9
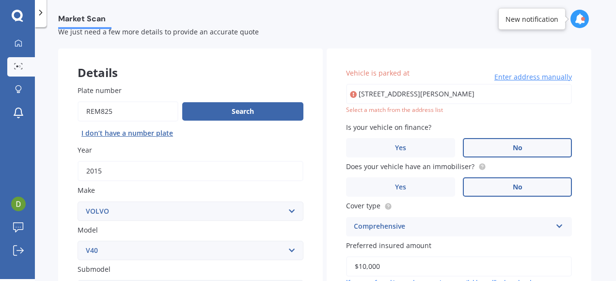
scroll to position [0, 0]
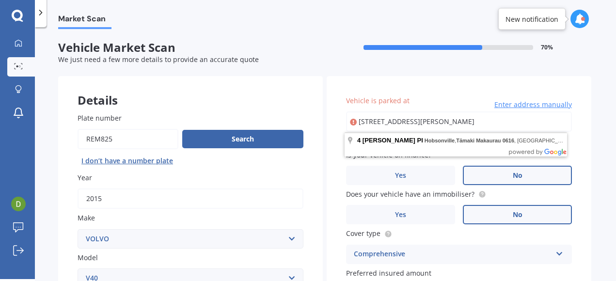
click at [481, 128] on input "[STREET_ADDRESS][PERSON_NAME]" at bounding box center [459, 121] width 226 height 20
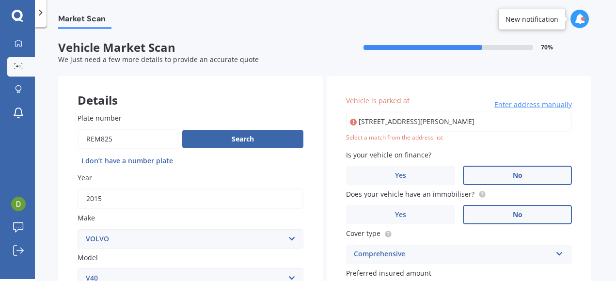
type input "[STREET_ADDRESS][PERSON_NAME]"
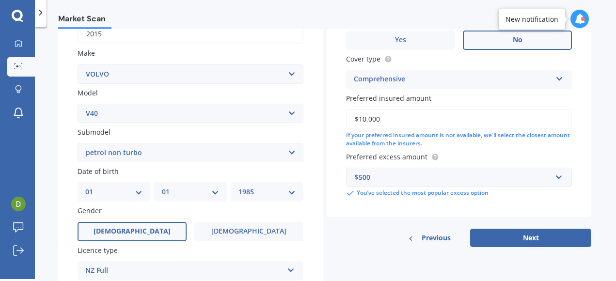
scroll to position [167, 0]
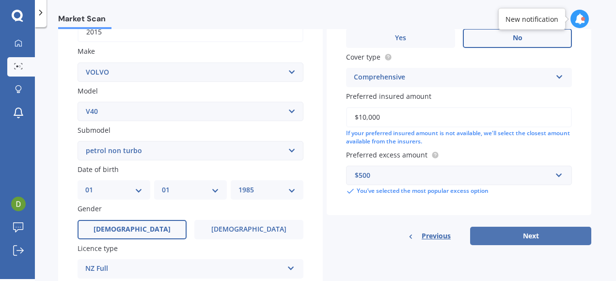
click at [496, 236] on button "Next" at bounding box center [530, 236] width 121 height 18
select select "01"
select select "1985"
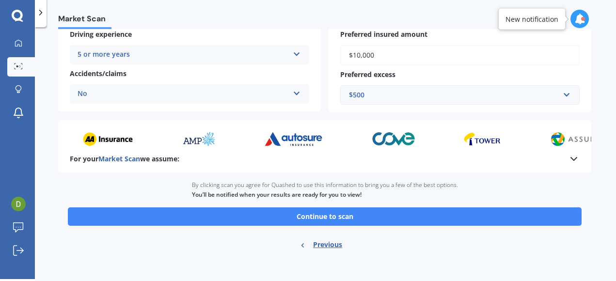
scroll to position [221, 0]
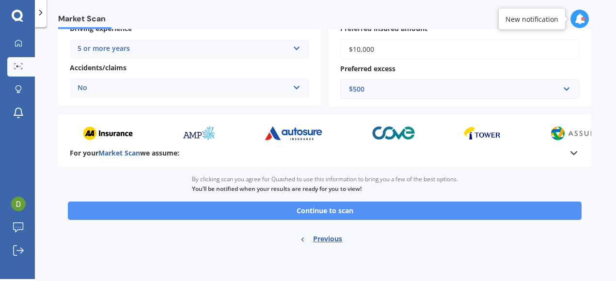
click at [366, 211] on button "Continue to scan" at bounding box center [325, 211] width 514 height 18
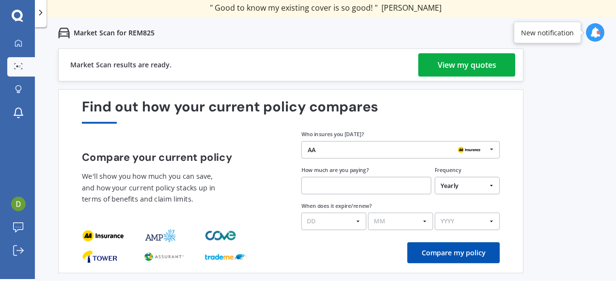
click at [444, 61] on div "View my quotes" at bounding box center [467, 64] width 59 height 23
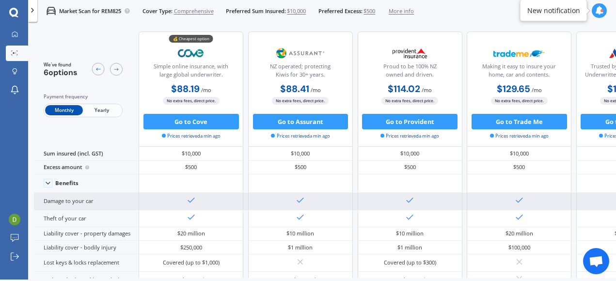
scroll to position [1, 0]
